Goal: Task Accomplishment & Management: Manage account settings

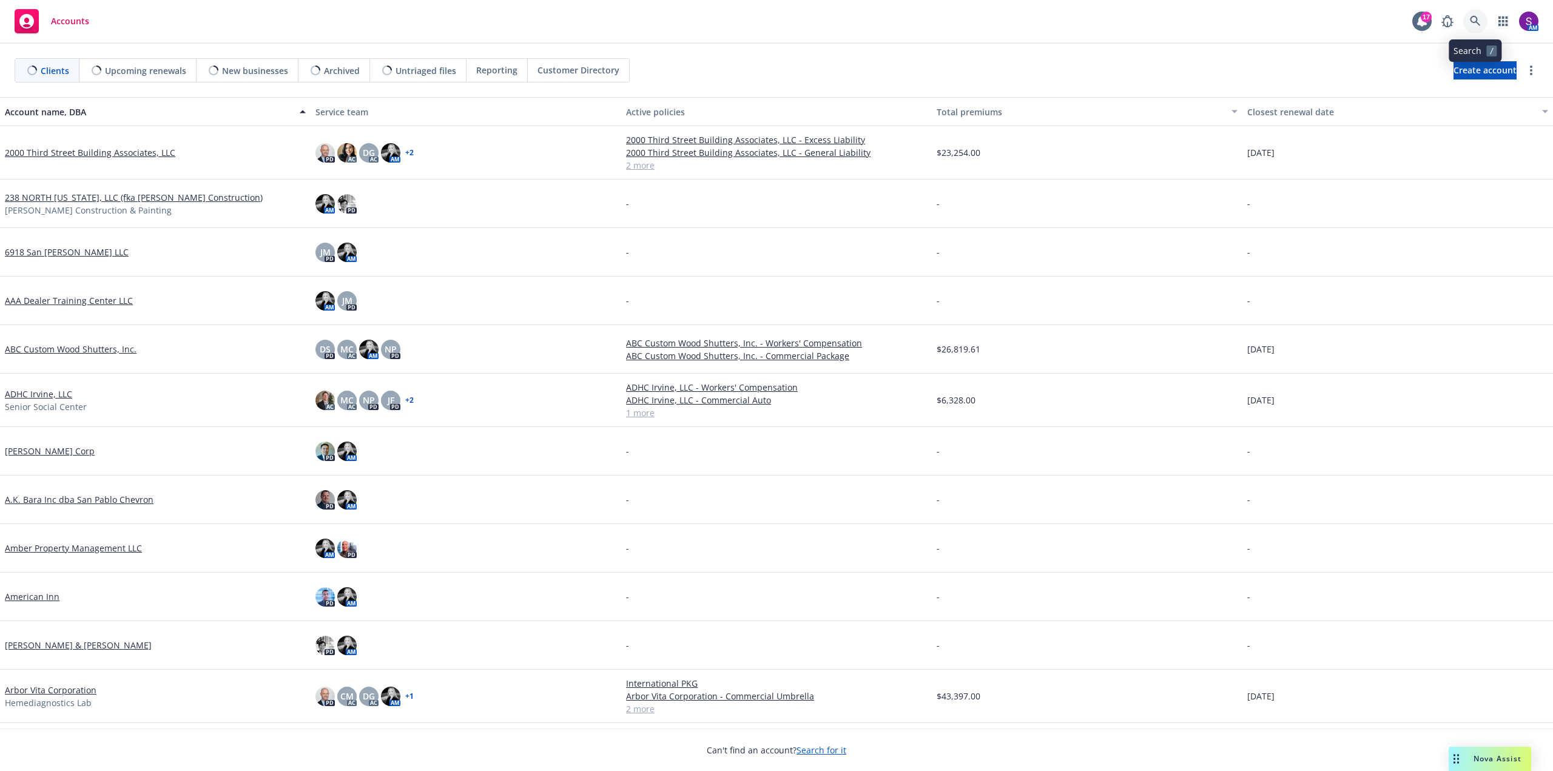
click at [1472, 21] on icon at bounding box center [1474, 21] width 11 height 11
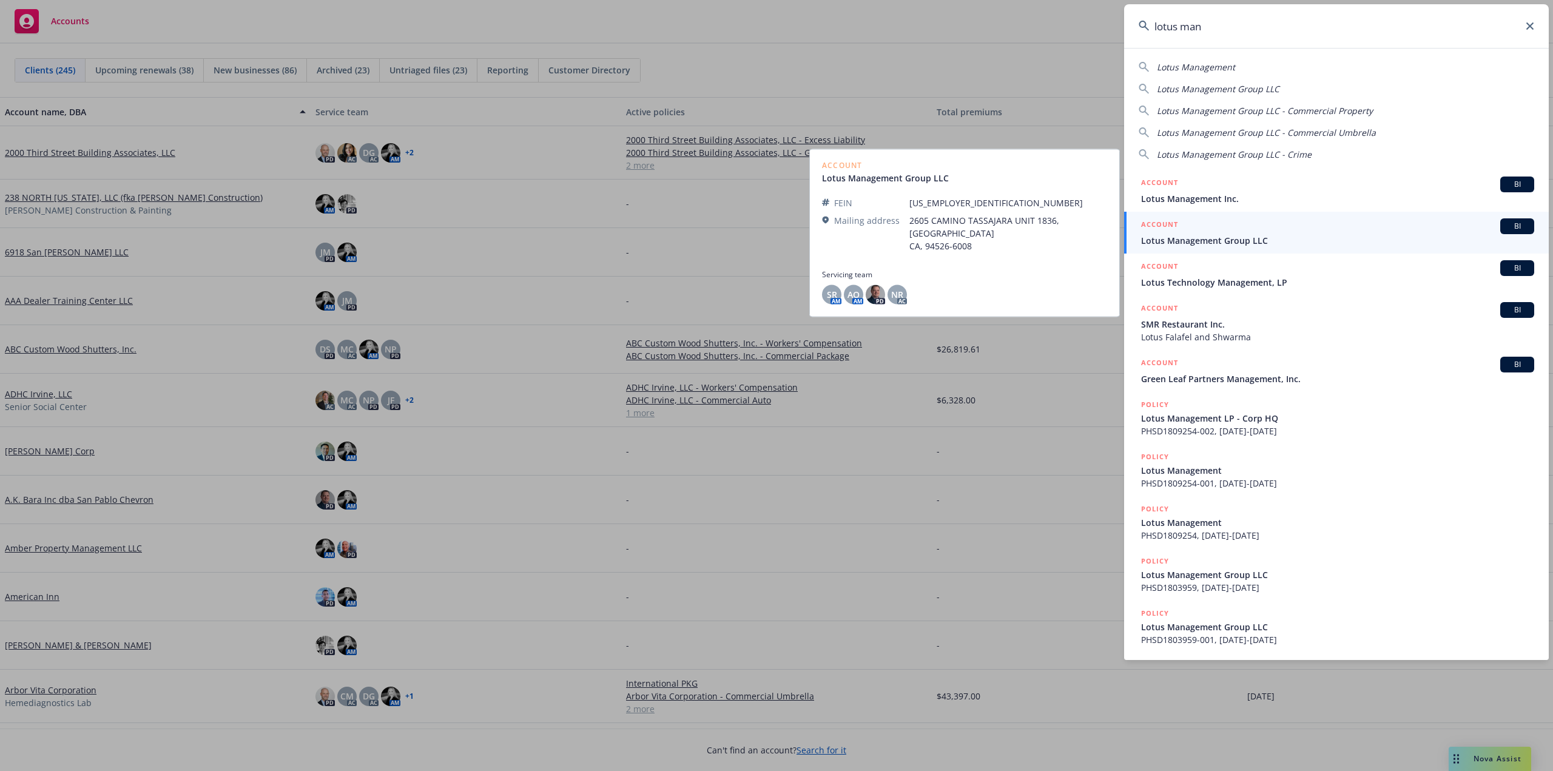
type input "lotus man"
click at [1230, 240] on span "Lotus Management Group LLC" at bounding box center [1337, 240] width 393 height 13
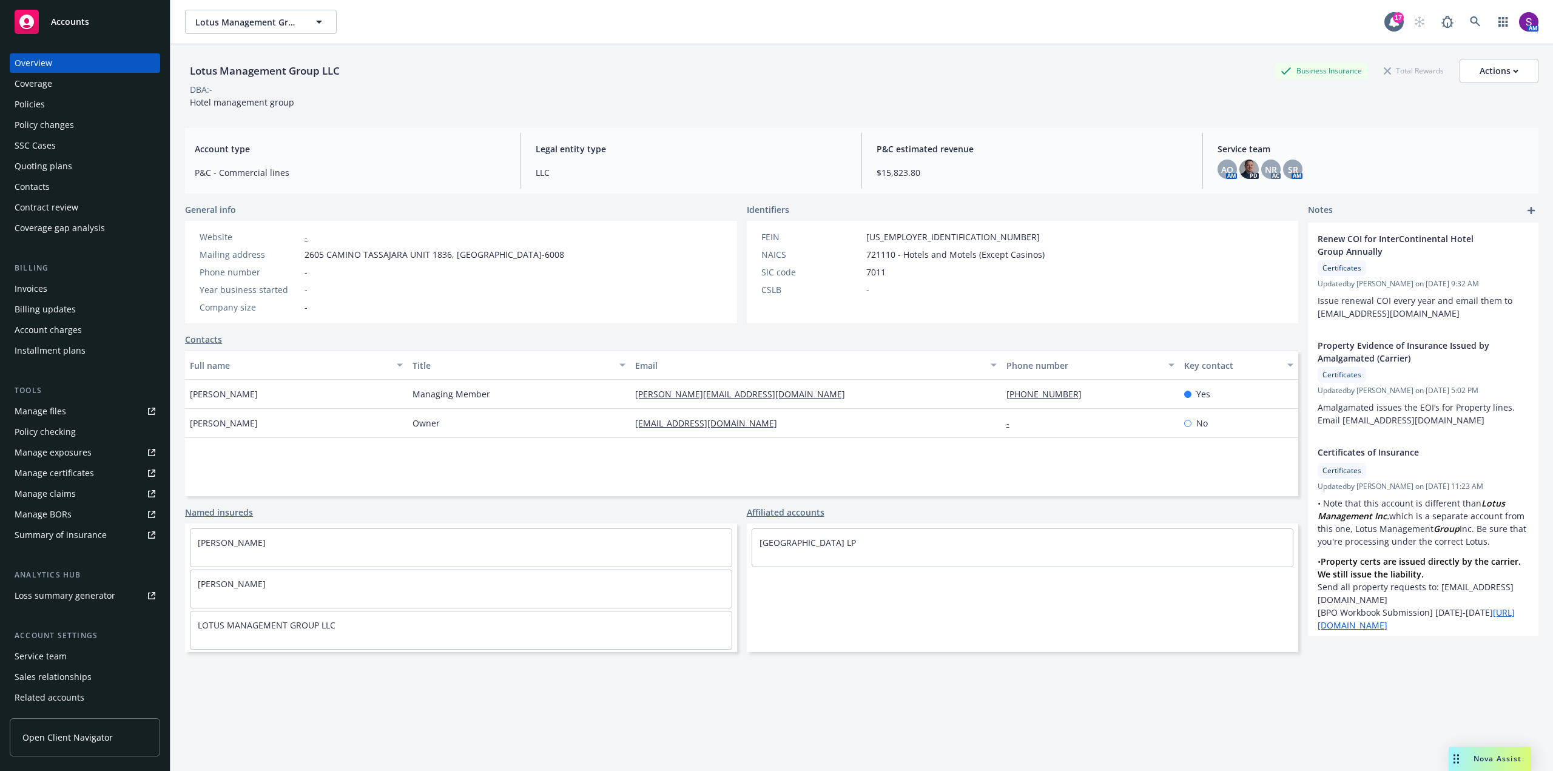
click at [72, 109] on div "Policies" at bounding box center [85, 104] width 141 height 19
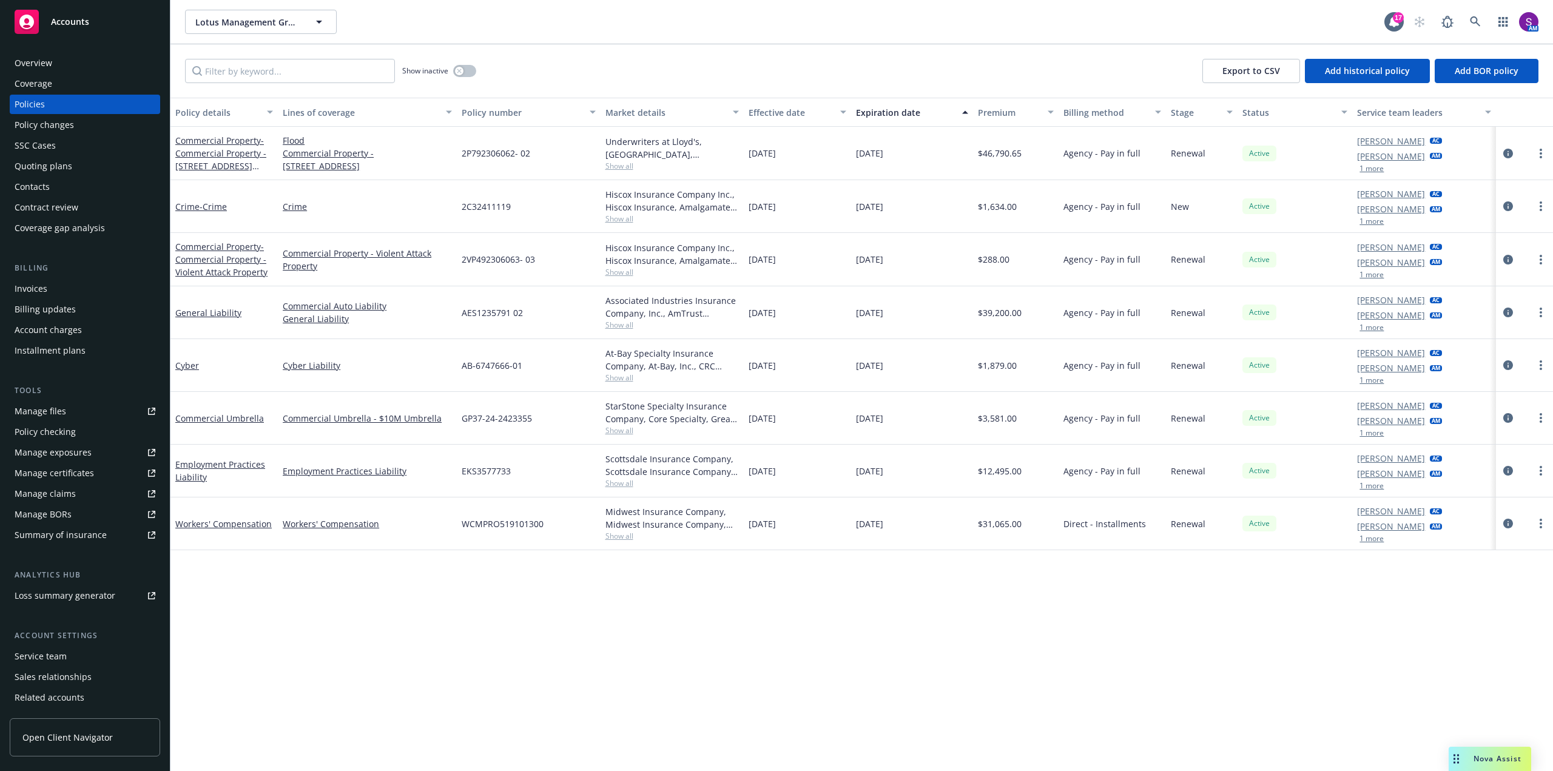
click at [1374, 275] on button "1 more" at bounding box center [1371, 274] width 24 height 7
click at [1471, 15] on link at bounding box center [1475, 22] width 24 height 24
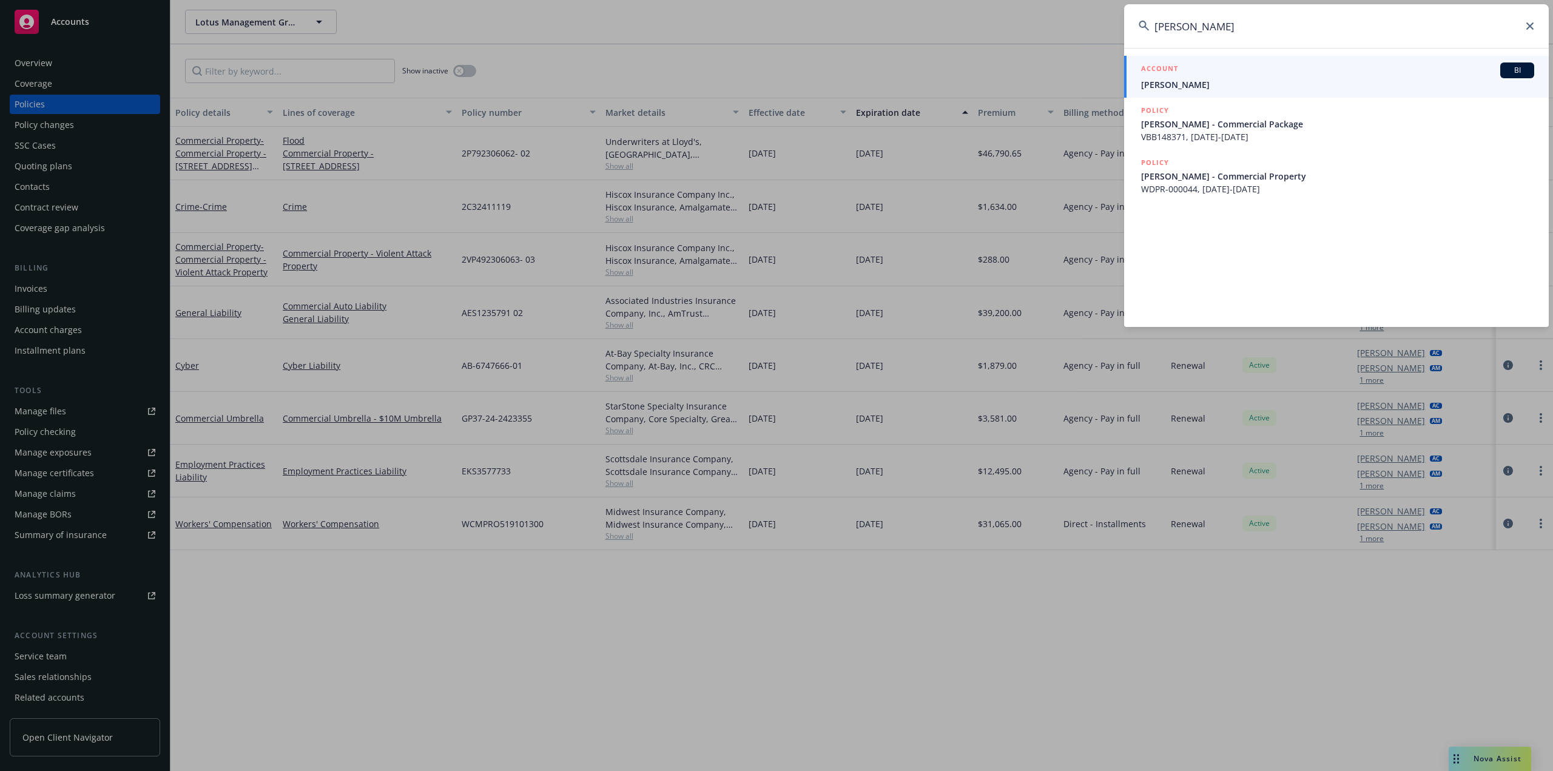
type input "[PERSON_NAME]"
click at [1274, 88] on span "[PERSON_NAME]" at bounding box center [1337, 84] width 393 height 13
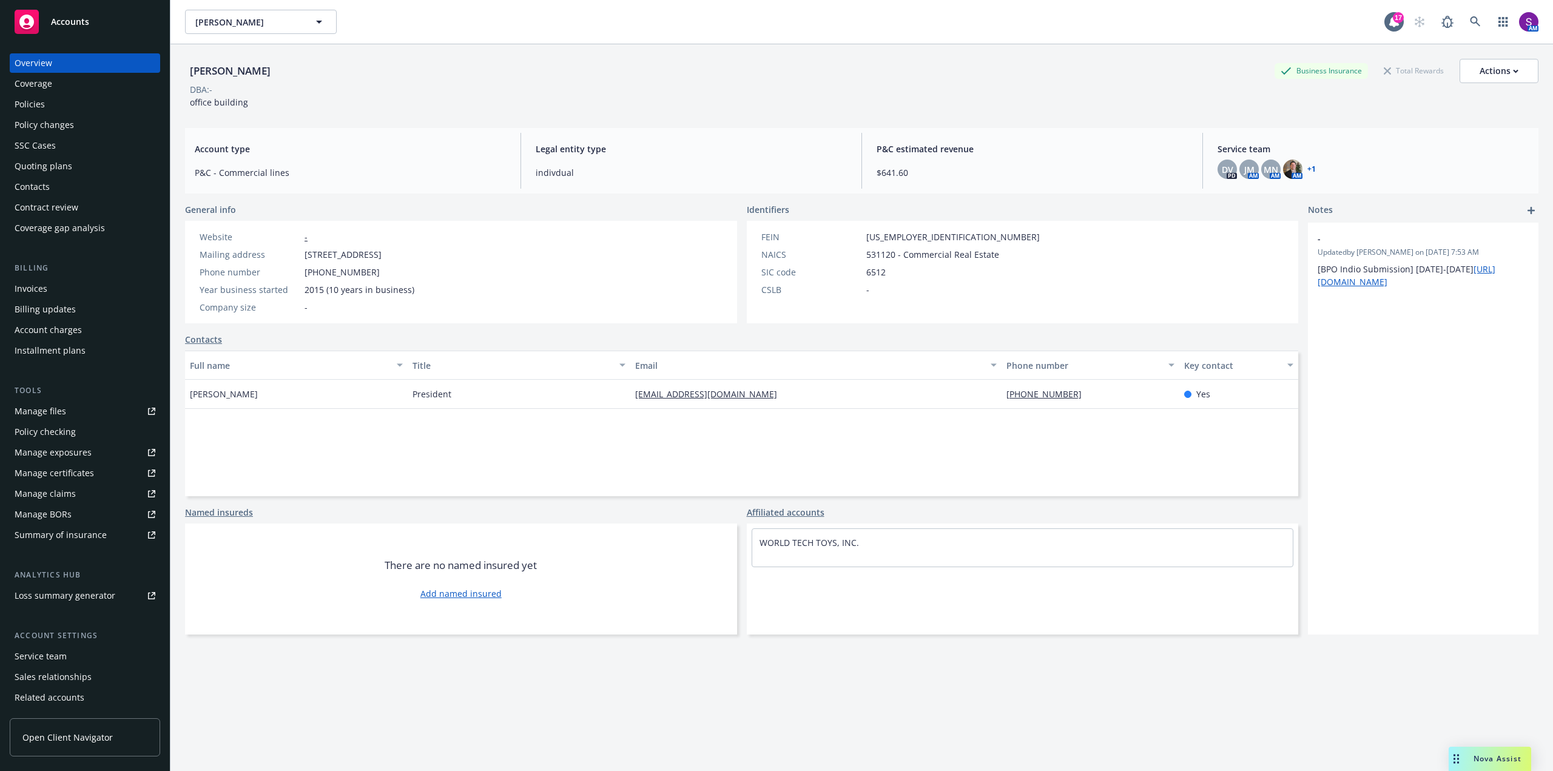
click at [61, 102] on div "Policies" at bounding box center [85, 104] width 141 height 19
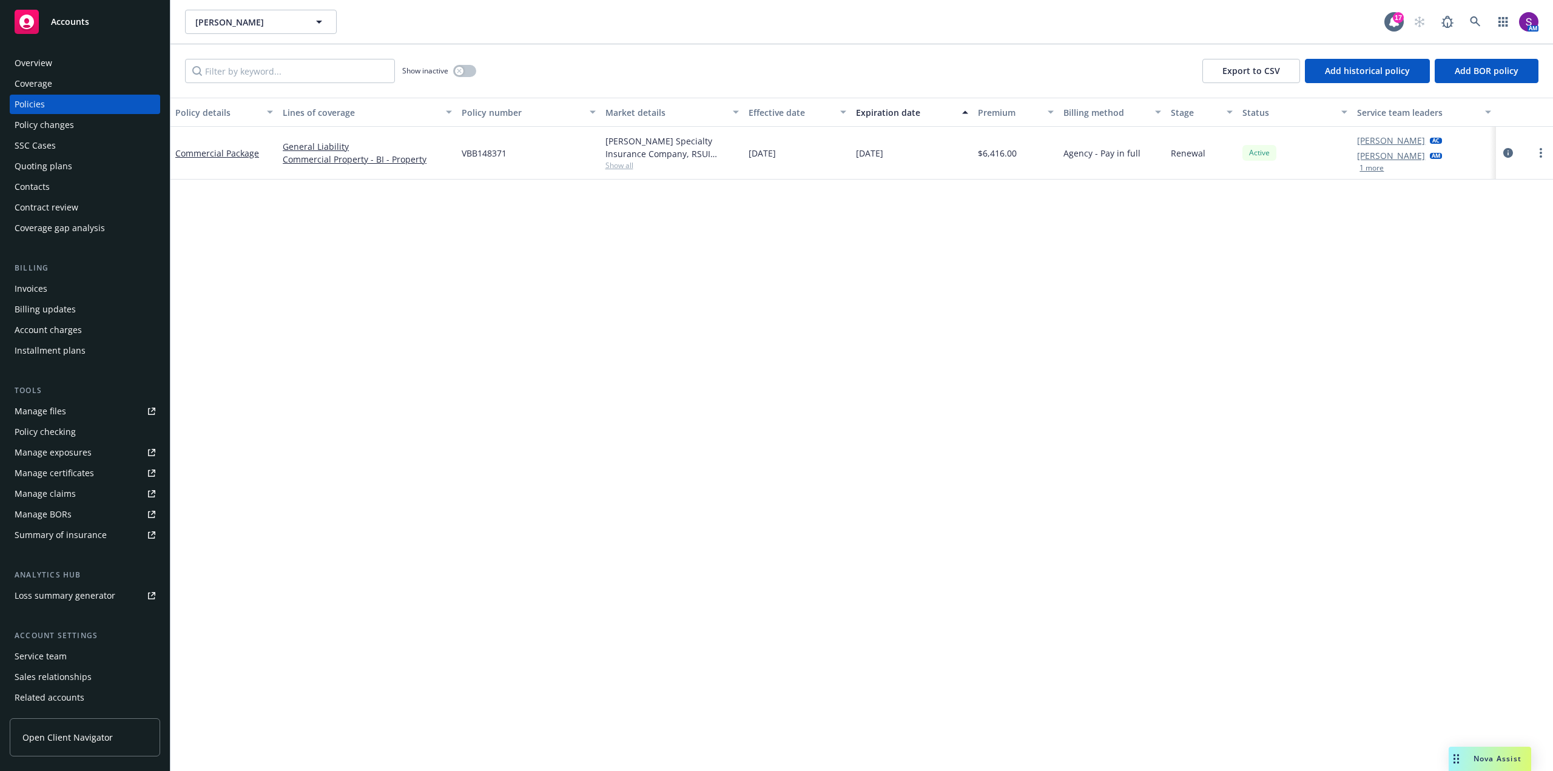
click at [52, 292] on div "Invoices" at bounding box center [85, 288] width 141 height 19
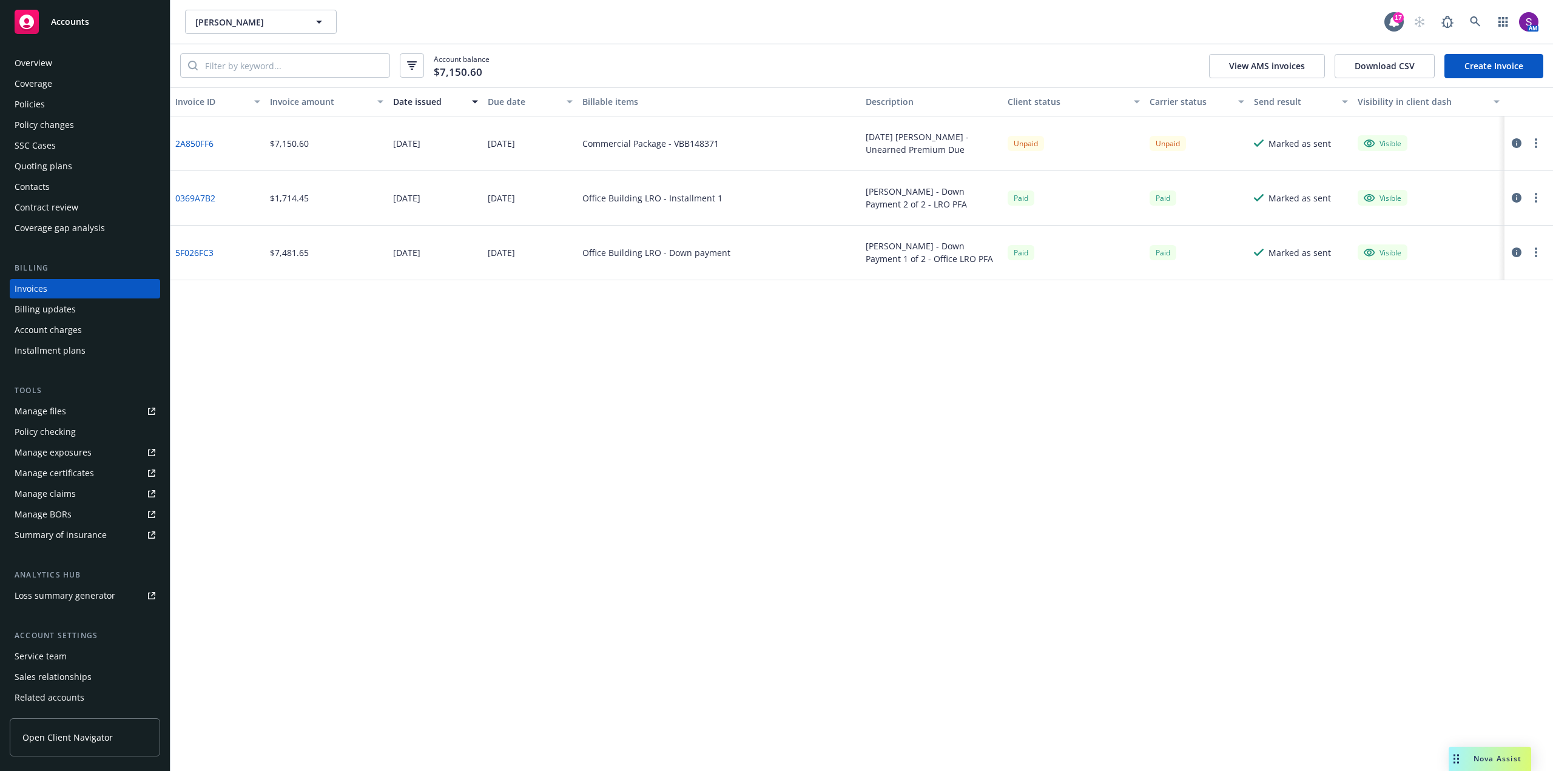
click at [85, 109] on div "Policies" at bounding box center [85, 104] width 141 height 19
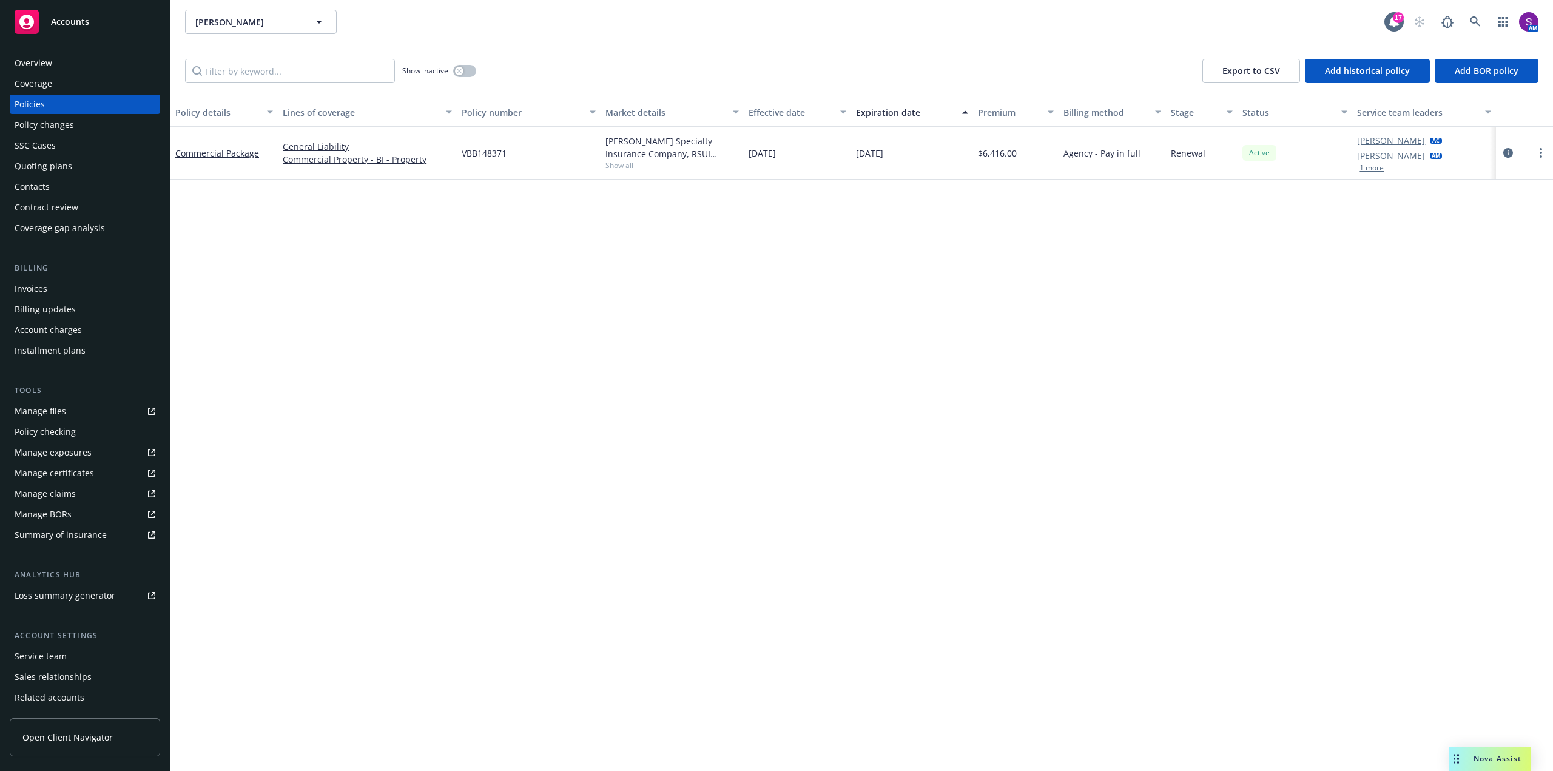
click at [53, 281] on div "Invoices" at bounding box center [85, 288] width 141 height 19
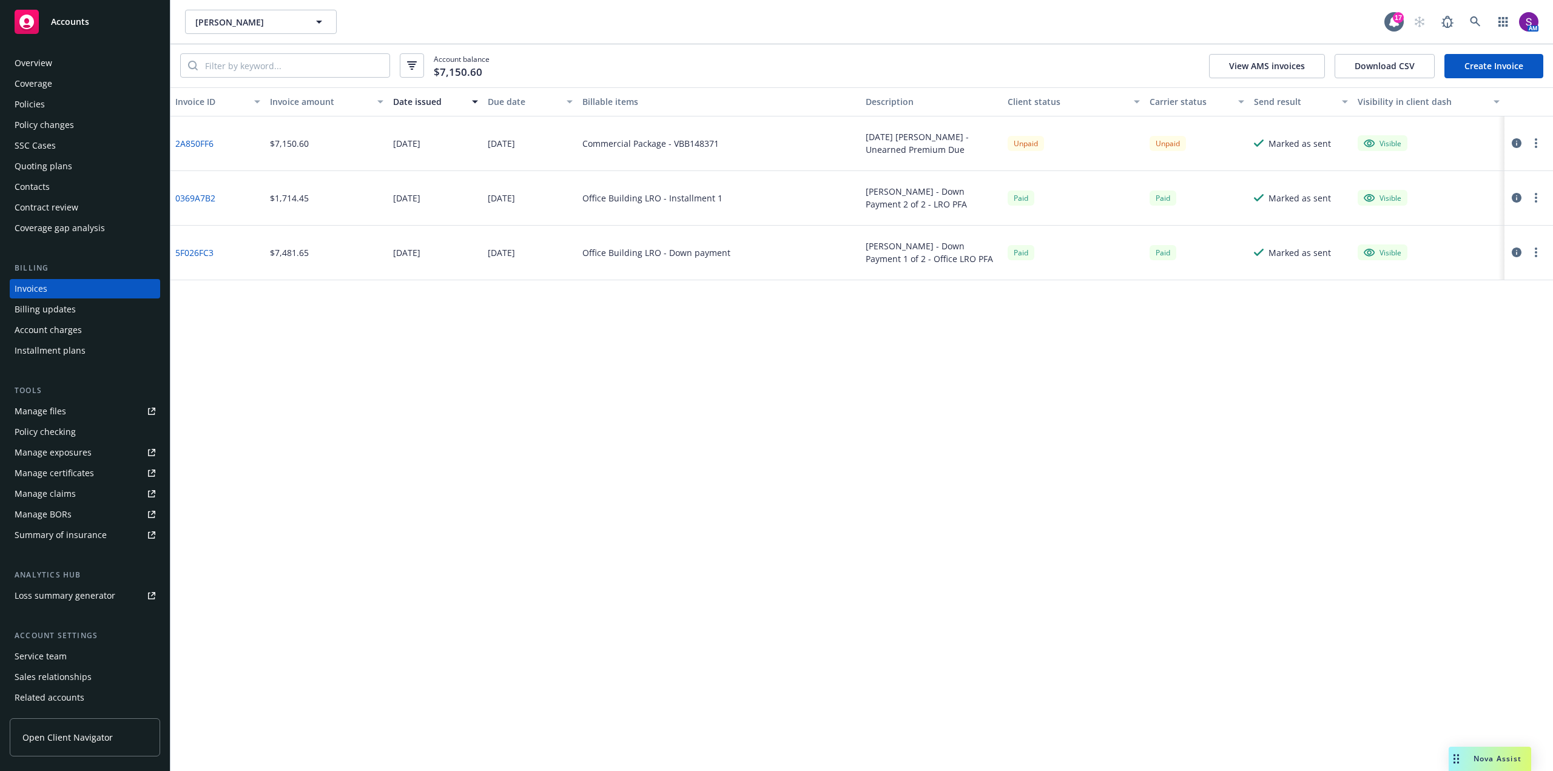
click at [1516, 147] on icon "button" at bounding box center [1516, 143] width 10 height 10
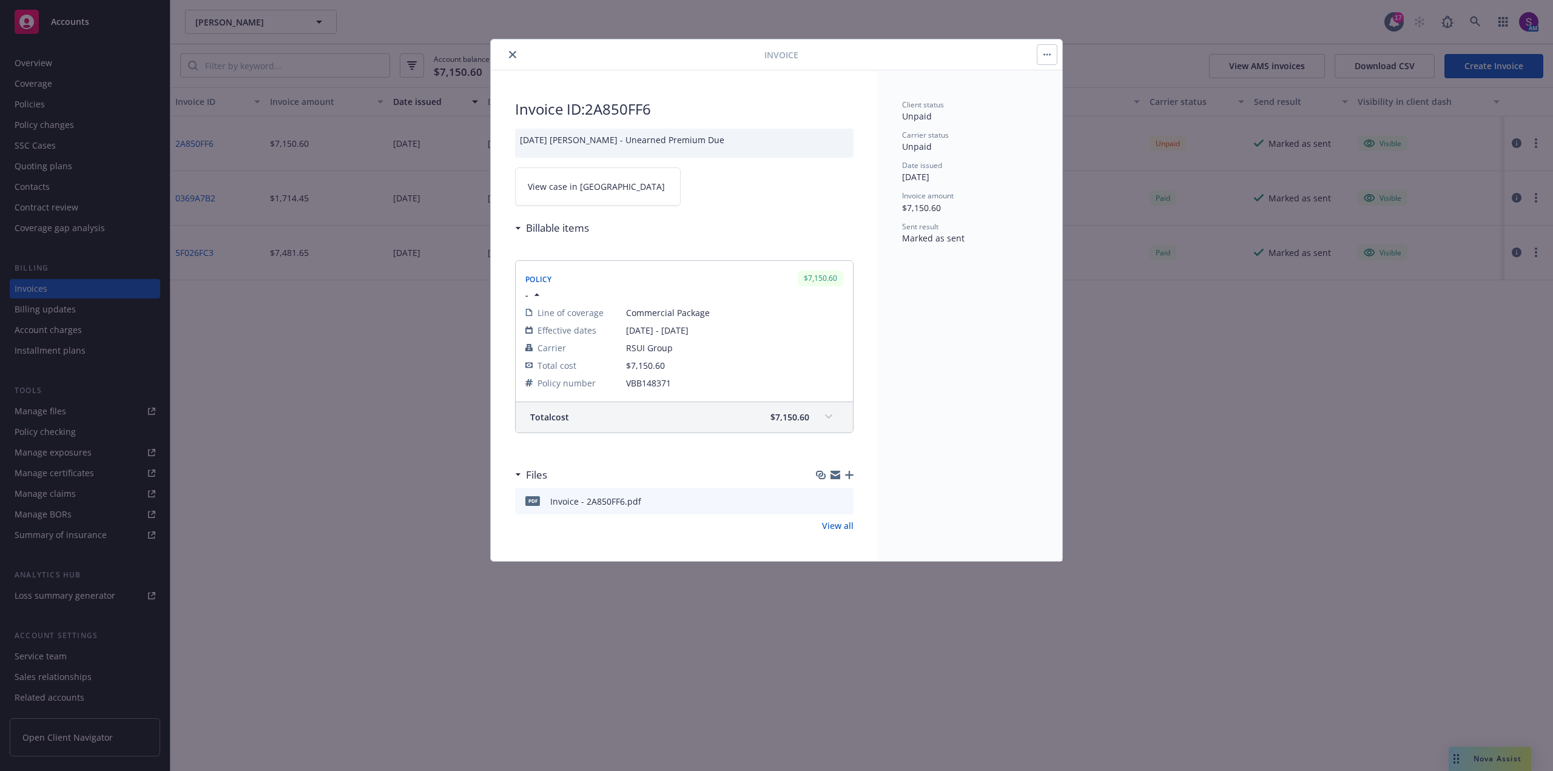
click at [510, 53] on icon "close" at bounding box center [512, 54] width 7 height 7
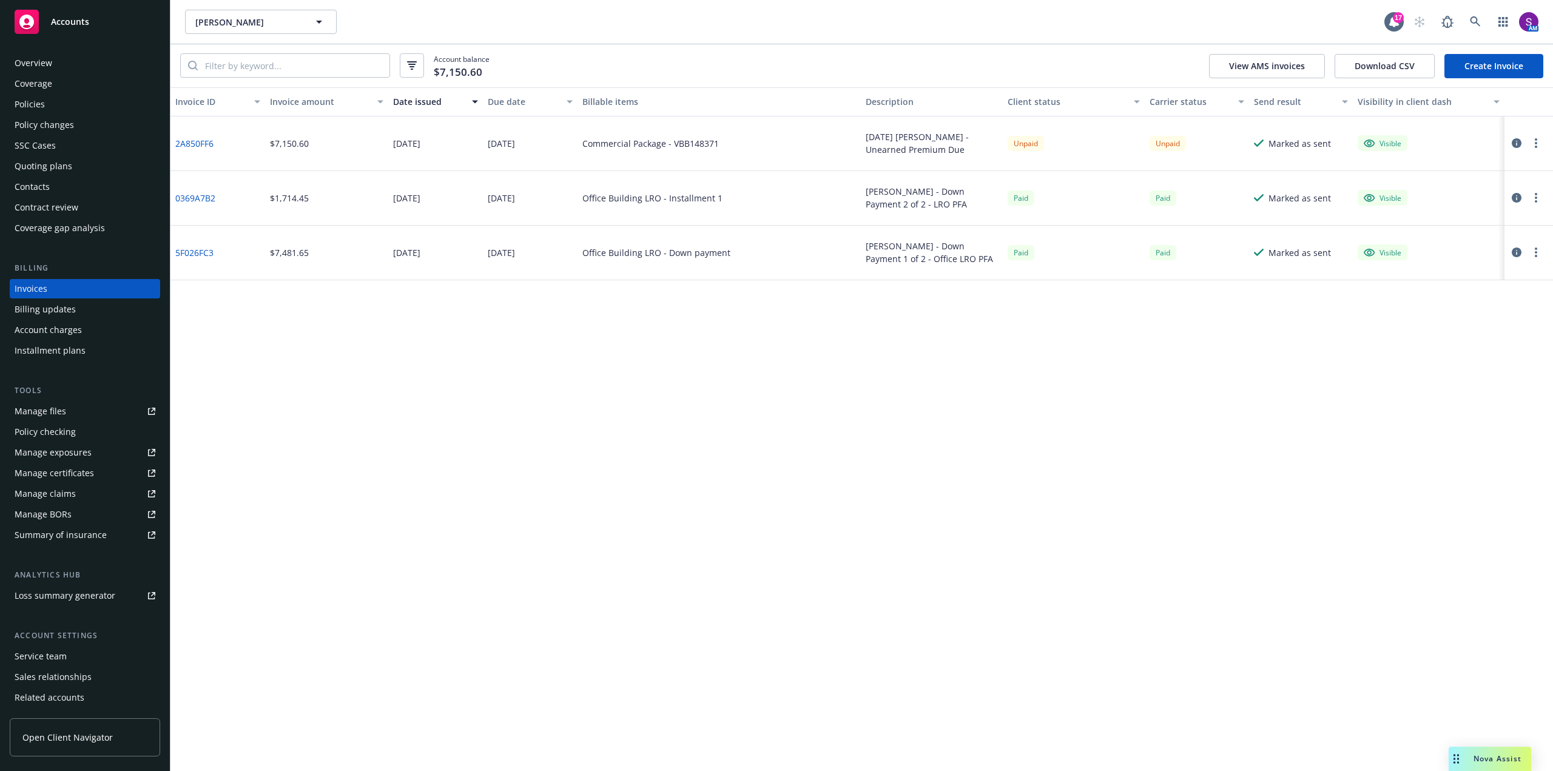
click at [1515, 139] on icon "button" at bounding box center [1516, 143] width 10 height 10
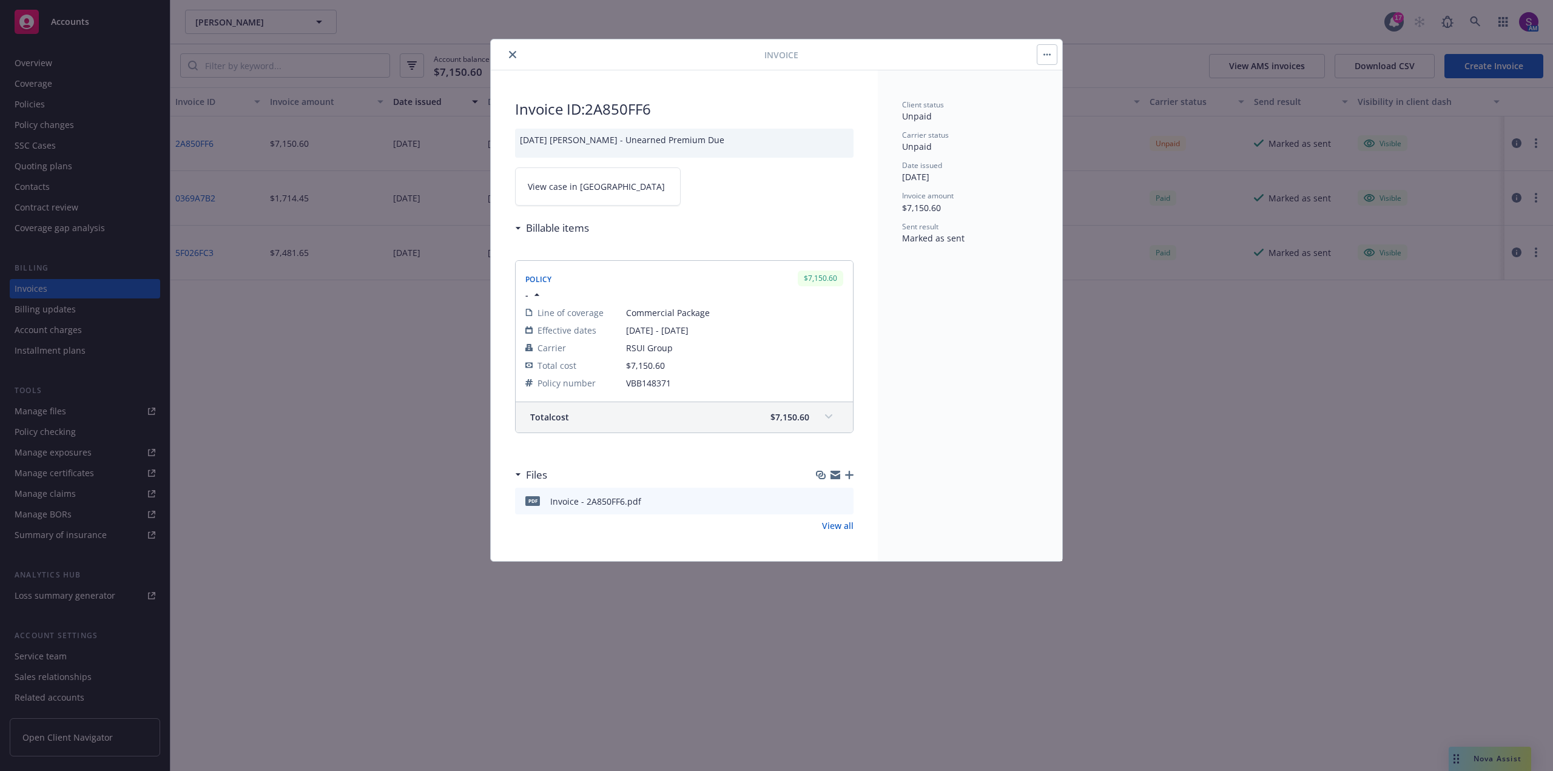
click at [1043, 55] on button "button" at bounding box center [1046, 54] width 19 height 19
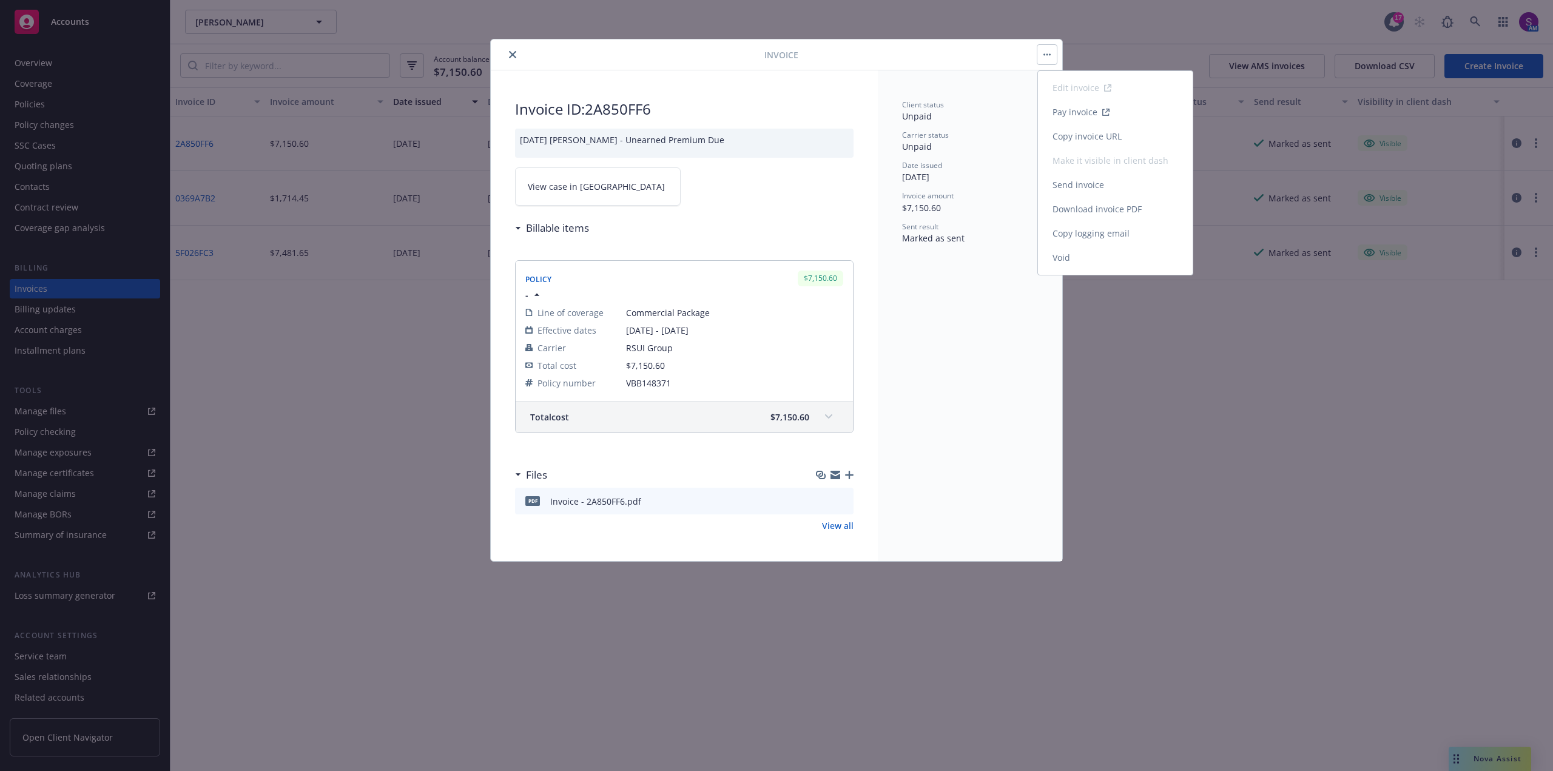
click at [1067, 179] on link "Send invoice" at bounding box center [1115, 185] width 155 height 24
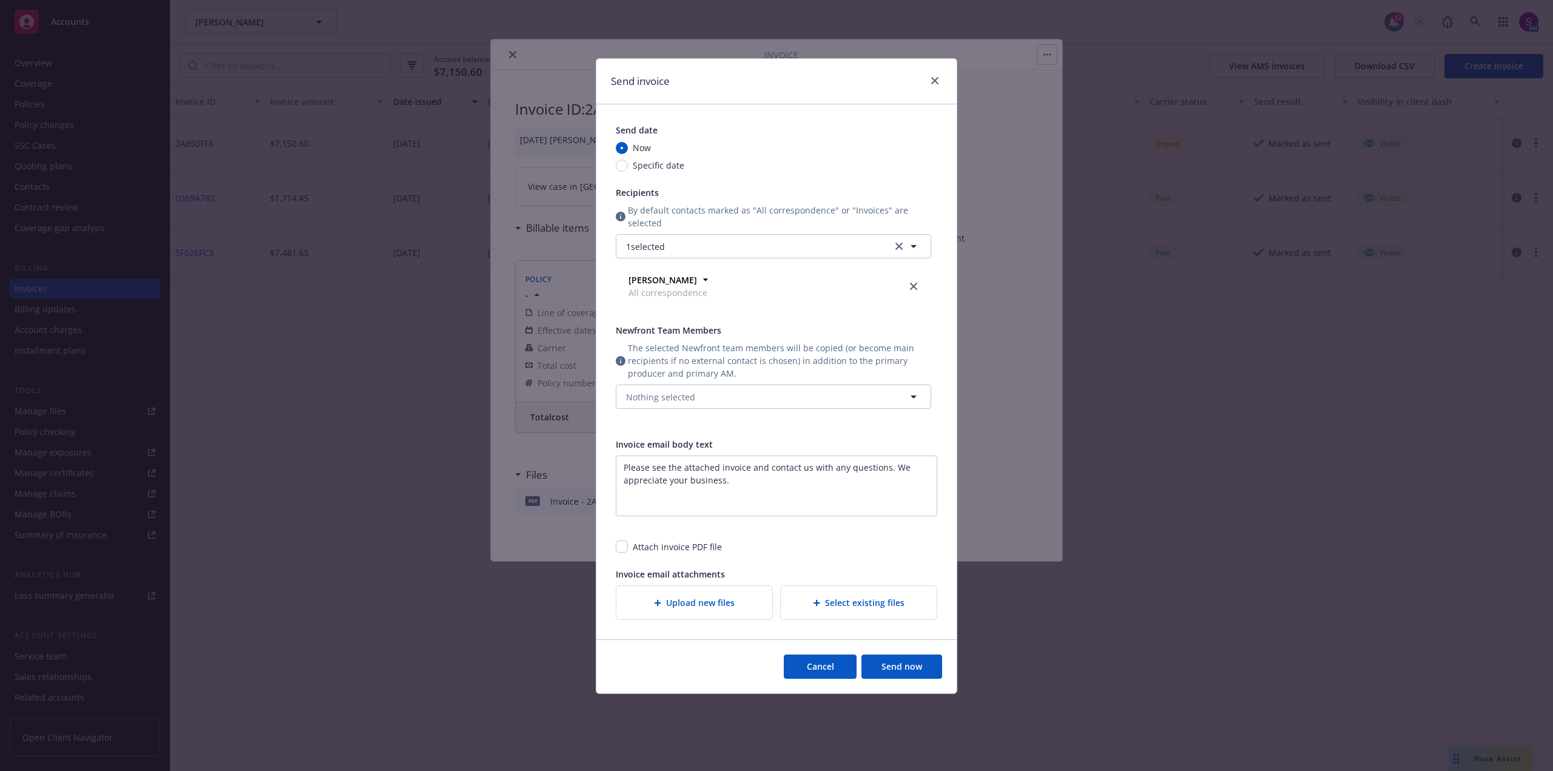
click at [922, 669] on button "Send now" at bounding box center [901, 666] width 81 height 24
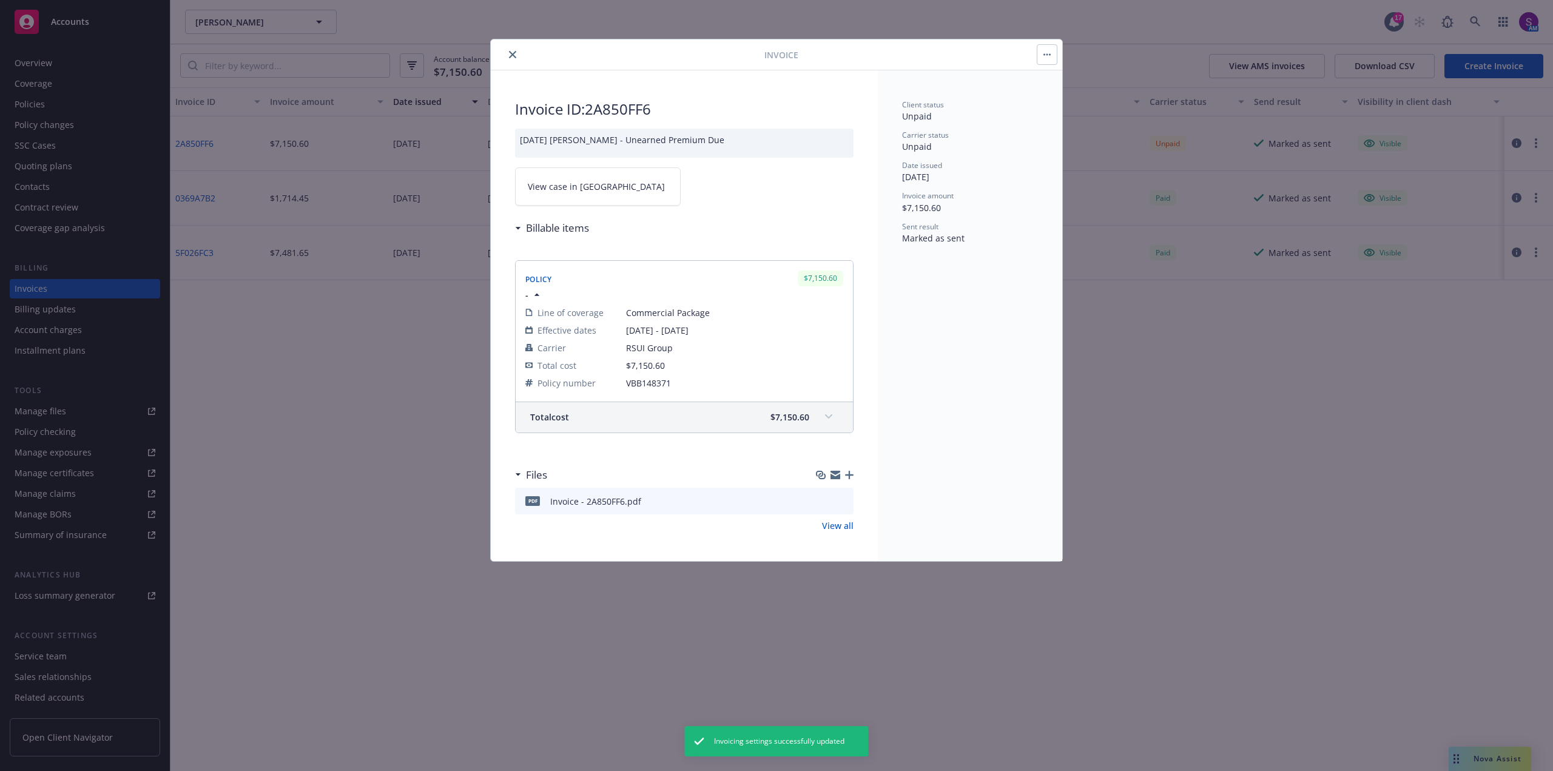
click at [508, 51] on button "close" at bounding box center [512, 54] width 15 height 15
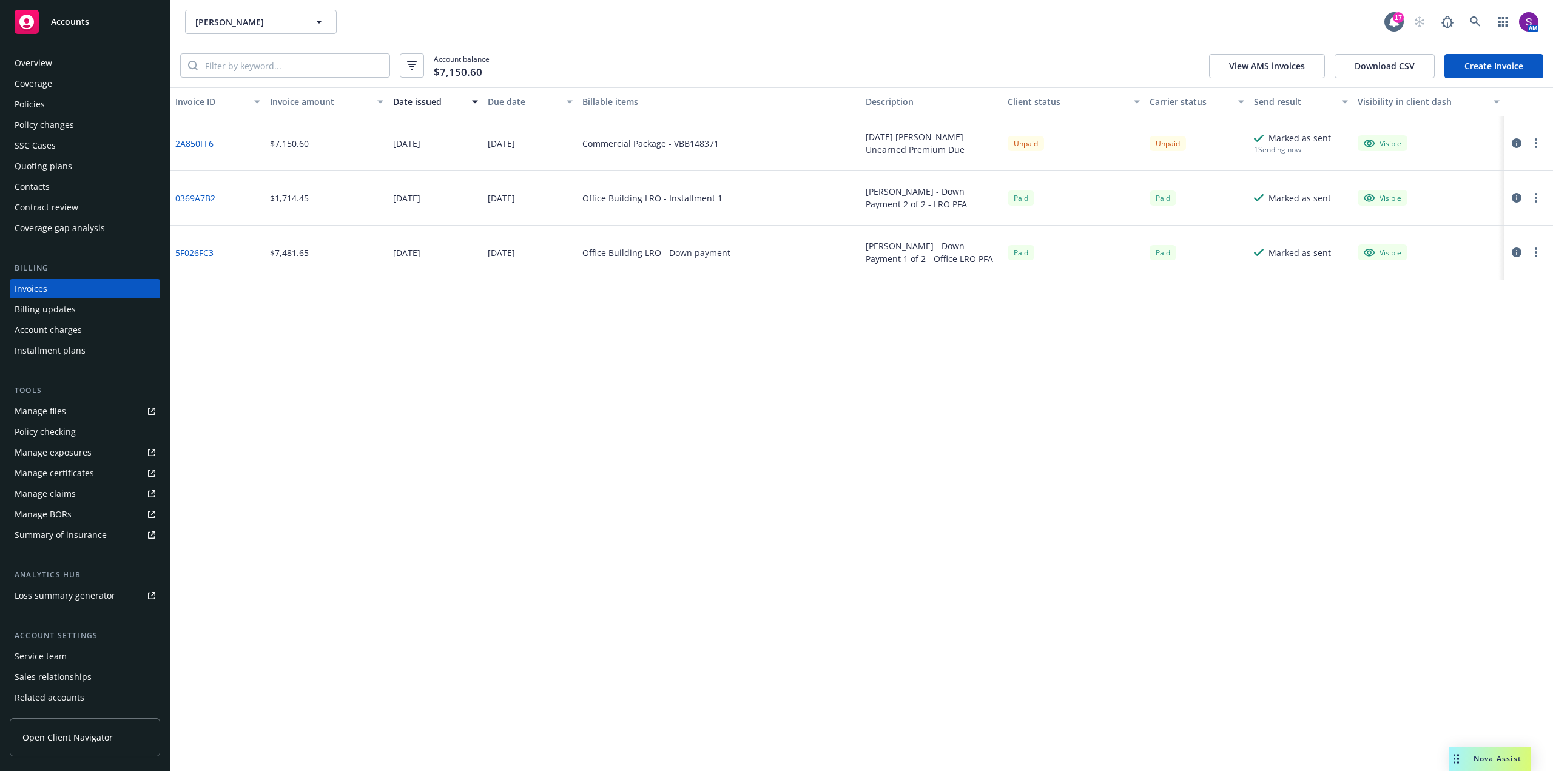
click at [31, 64] on div "Overview" at bounding box center [34, 62] width 38 height 19
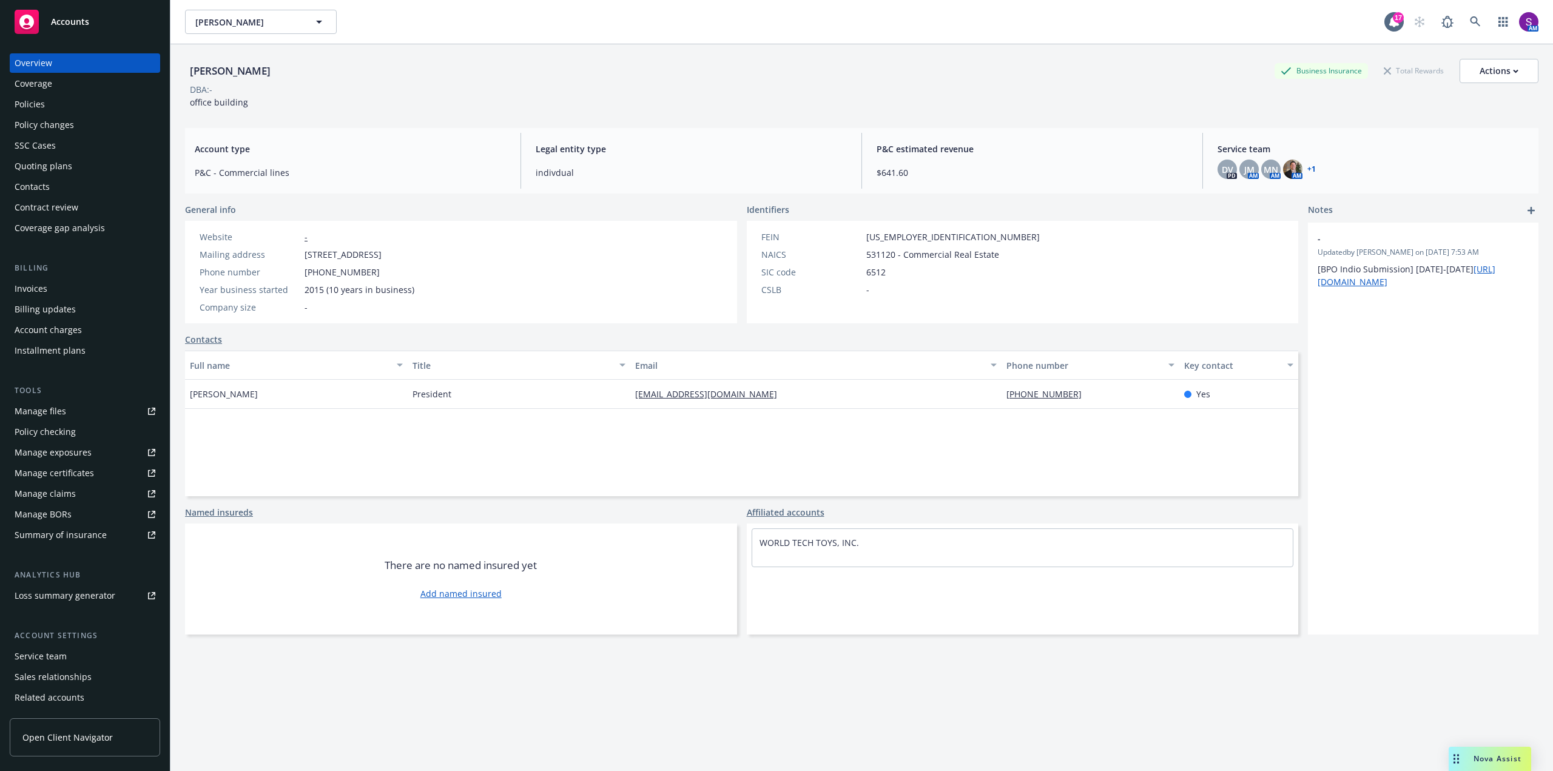
click at [30, 104] on div "Policies" at bounding box center [30, 104] width 30 height 19
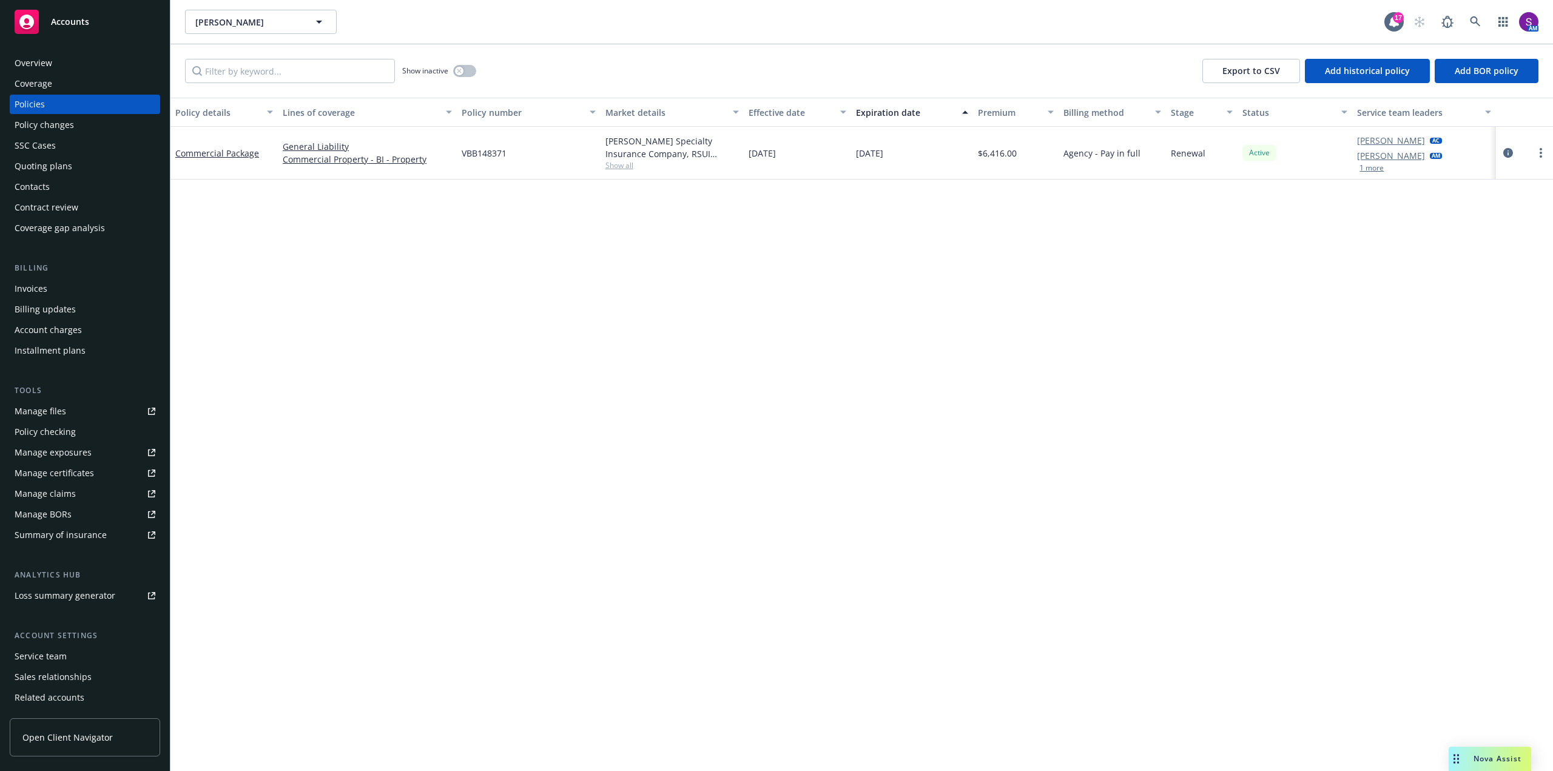
click at [1371, 169] on button "1 more" at bounding box center [1371, 167] width 24 height 7
